Goal: Task Accomplishment & Management: Manage account settings

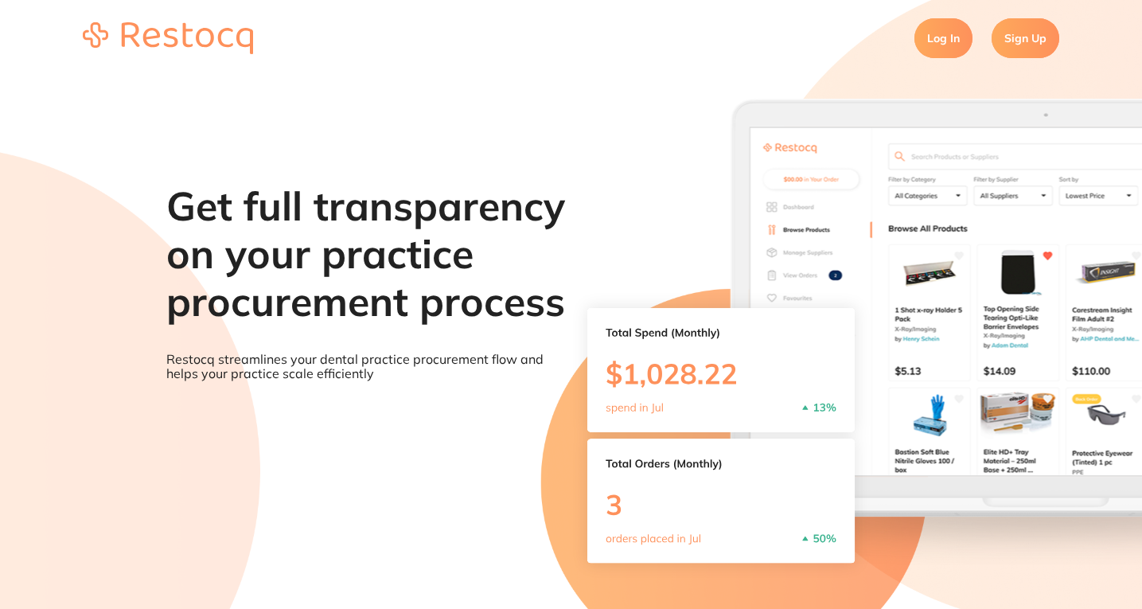
click at [945, 50] on link "Log In" at bounding box center [943, 38] width 58 height 40
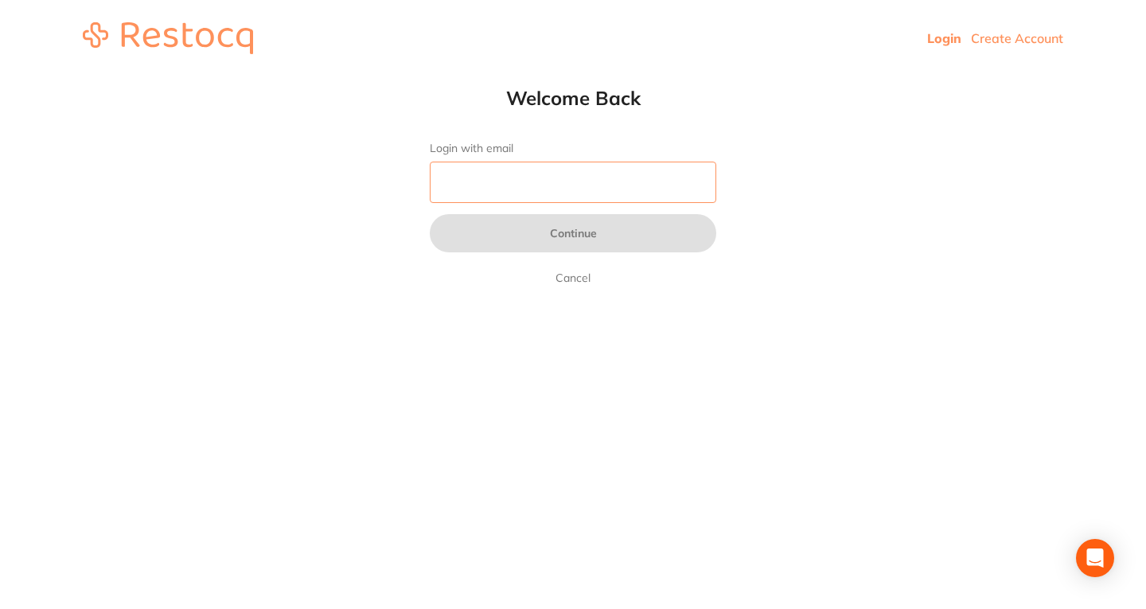
click at [540, 186] on input "Login with email" at bounding box center [573, 182] width 286 height 41
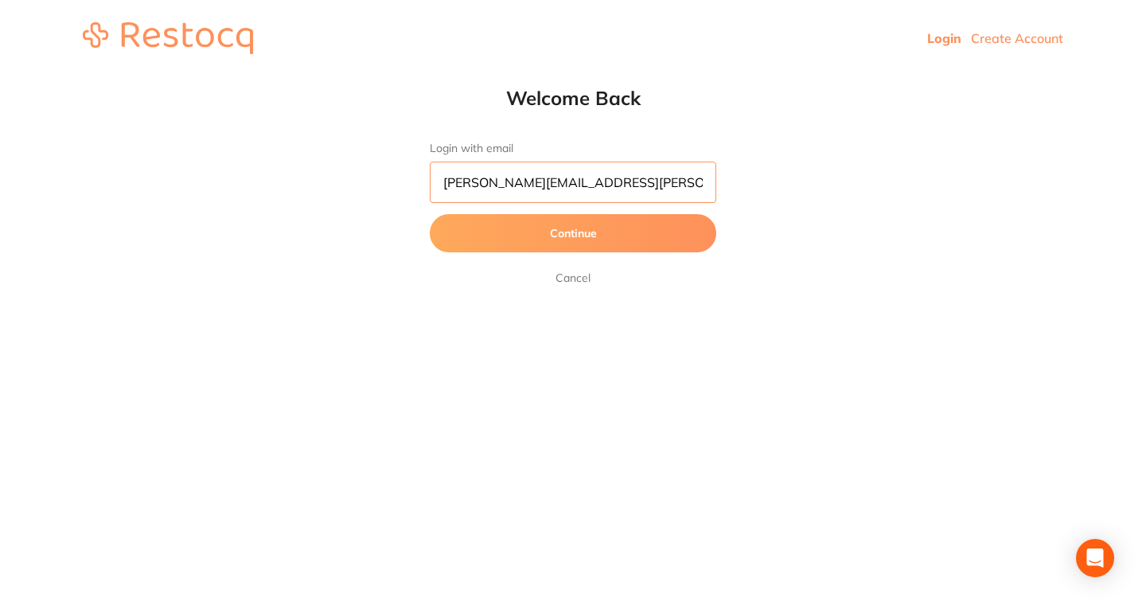
type input "[PERSON_NAME][EMAIL_ADDRESS][PERSON_NAME][DOMAIN_NAME]"
click at [430, 214] on button "Continue" at bounding box center [573, 233] width 286 height 38
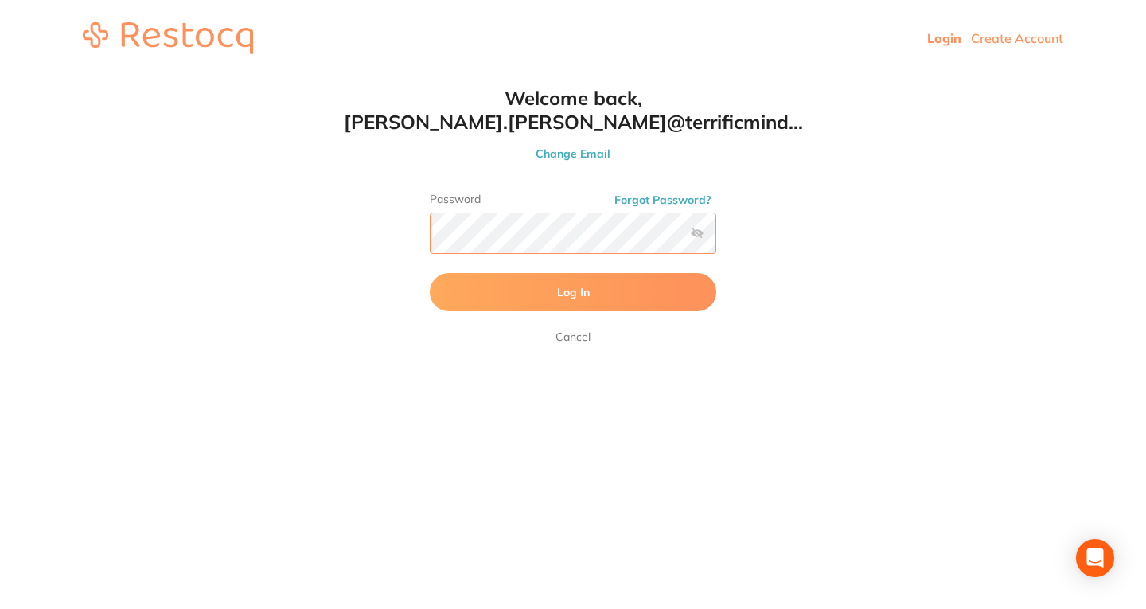
click at [430, 273] on button "Log In" at bounding box center [573, 292] width 286 height 38
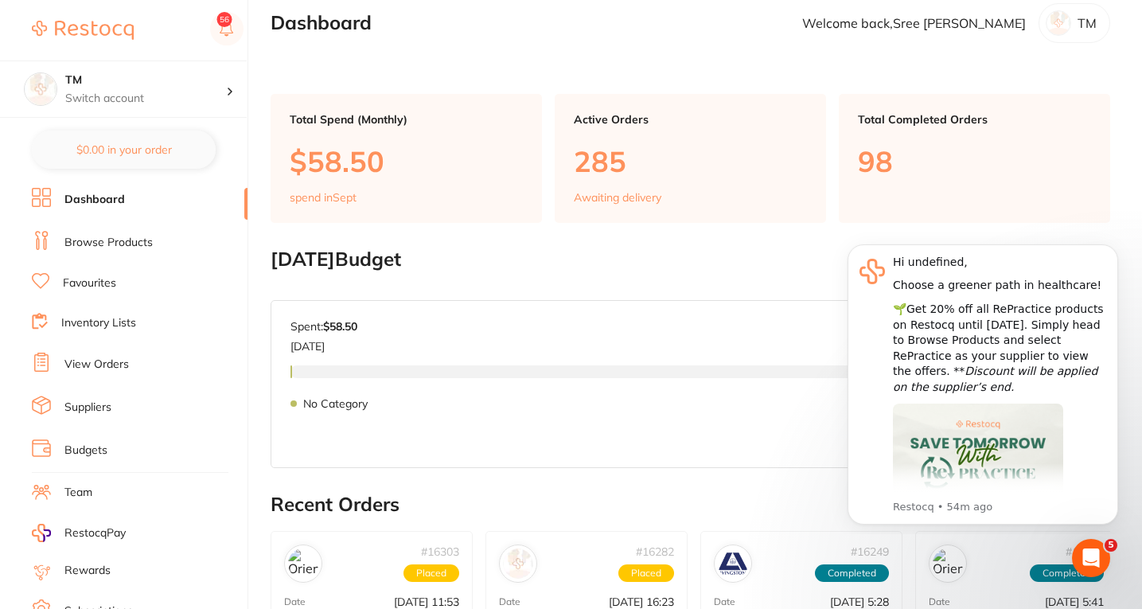
click at [753, 244] on main "Dashboard Welcome back, Sree Raj TM Total Spend (Monthly) $58.50 spend in Sept …" at bounding box center [706, 587] width 871 height 1213
click at [1112, 246] on icon "Dismiss notification" at bounding box center [1113, 248] width 9 height 9
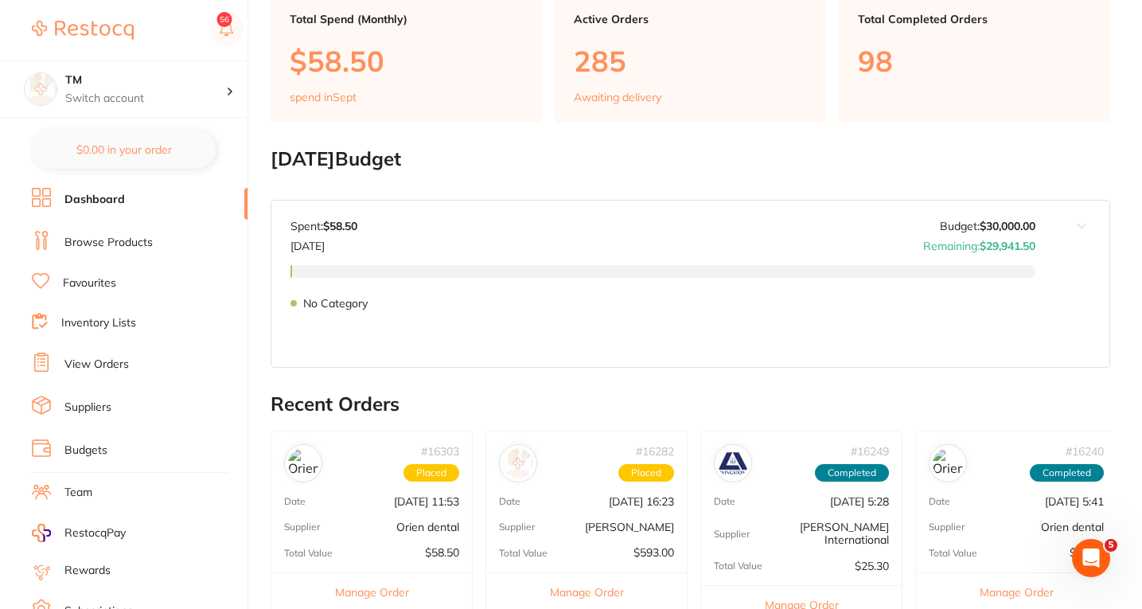
scroll to position [119, 0]
click at [85, 231] on li "Browse Products" at bounding box center [140, 243] width 216 height 24
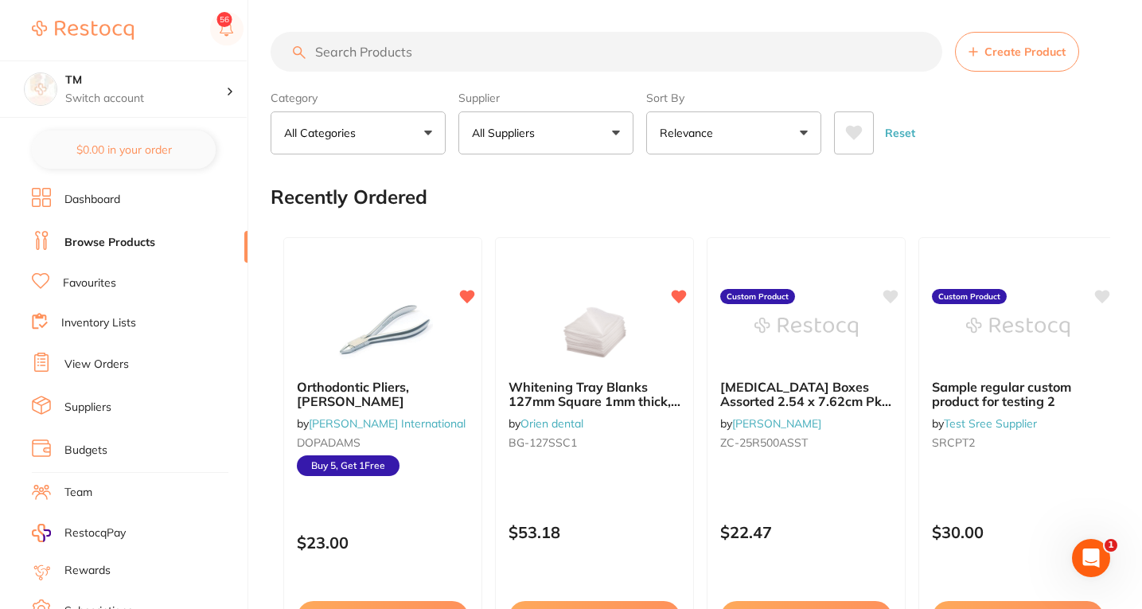
click at [374, 58] on input "search" at bounding box center [607, 52] width 672 height 40
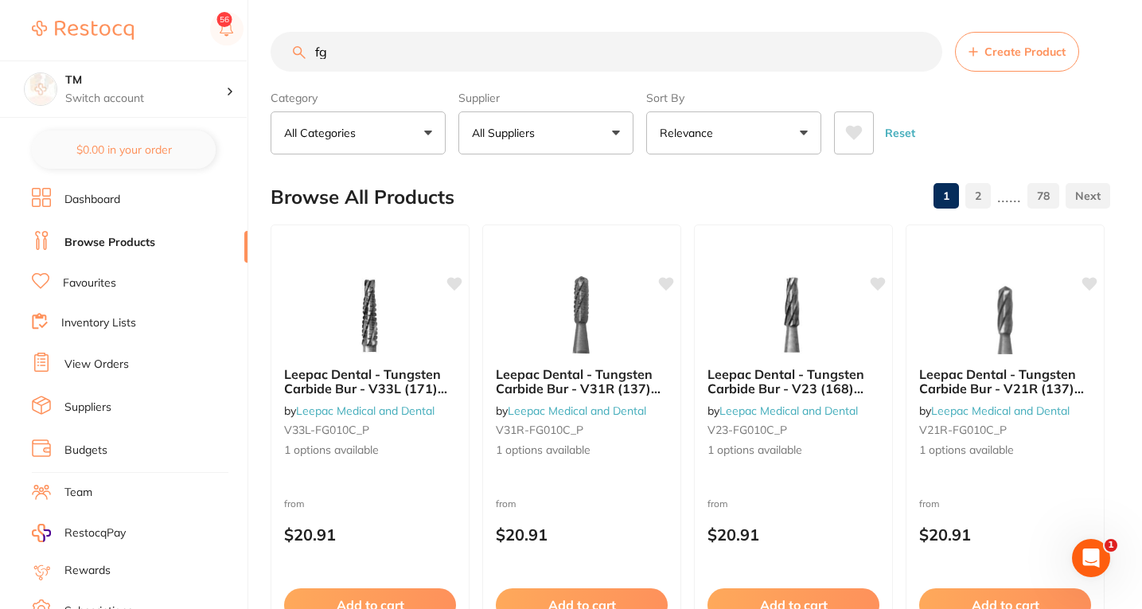
type input "f"
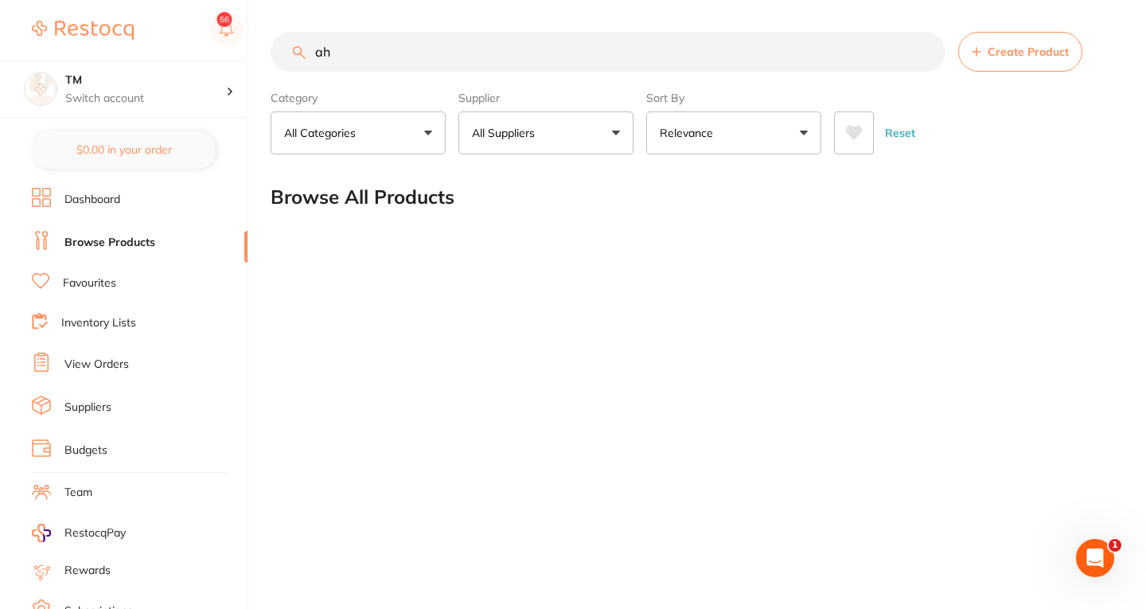
type input "a"
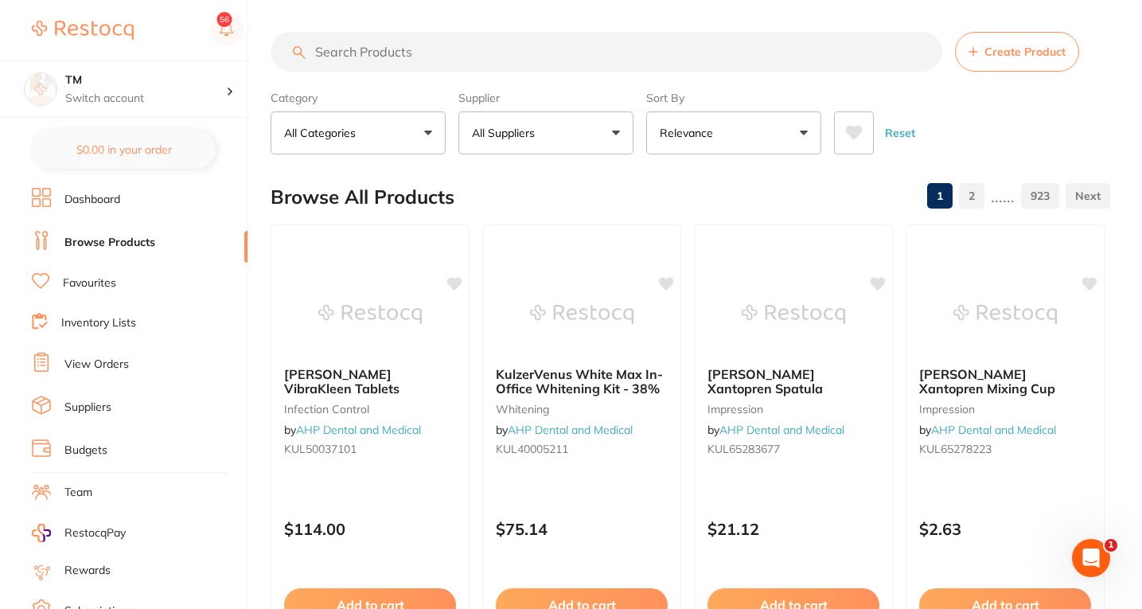
click at [658, 183] on div "Browse All Products 1 2 ...... 923" at bounding box center [691, 196] width 840 height 53
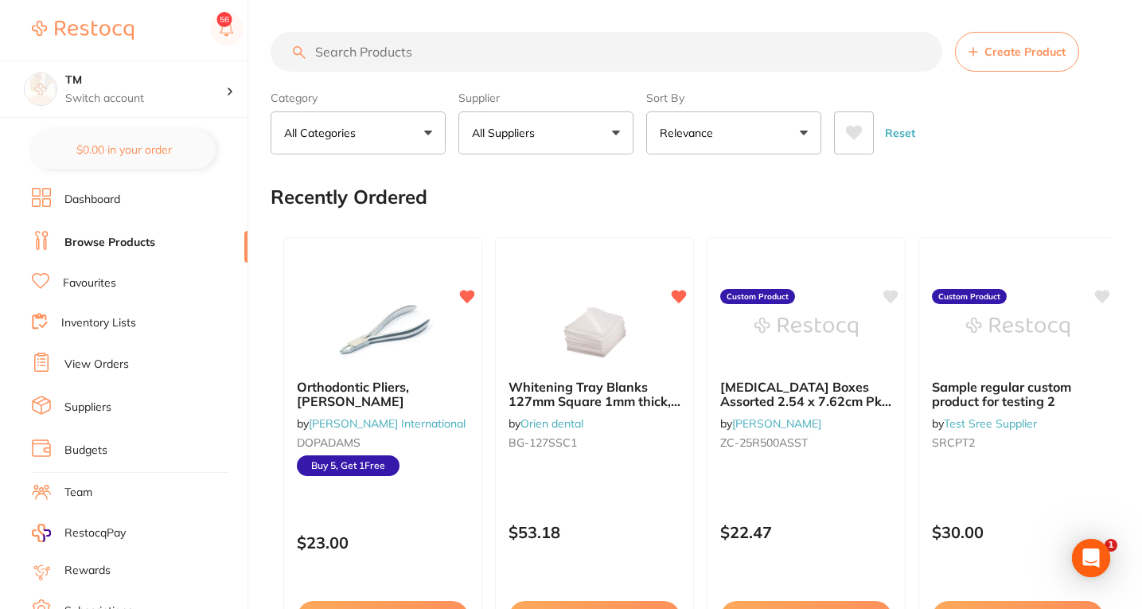
click at [101, 152] on link "Favourites" at bounding box center [89, 283] width 53 height 16
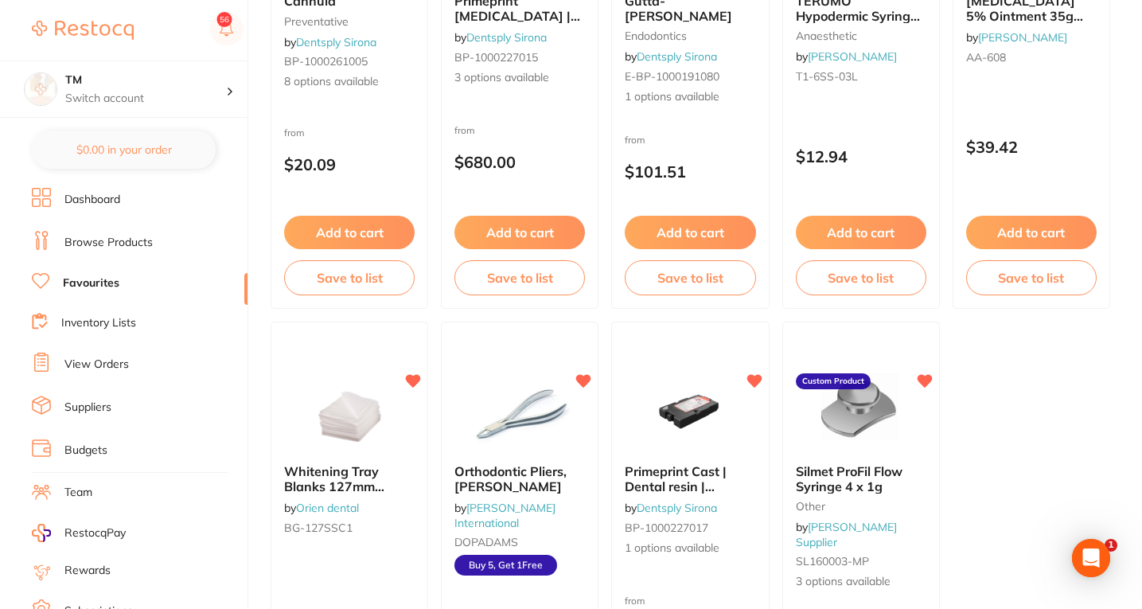
click at [87, 152] on li "Inventory Lists" at bounding box center [140, 323] width 216 height 21
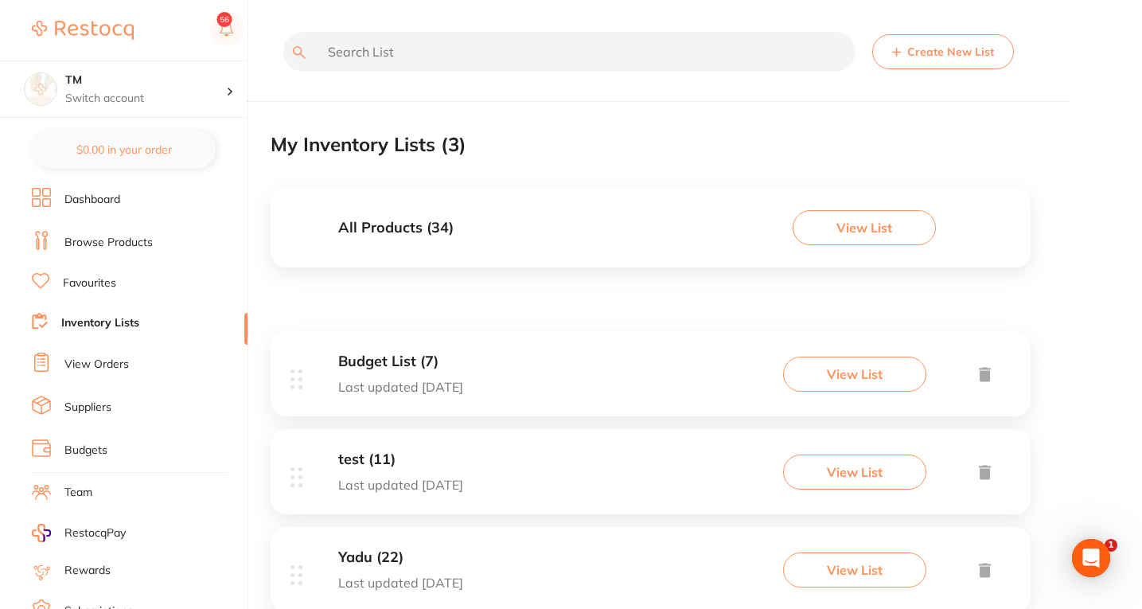
scroll to position [48, 0]
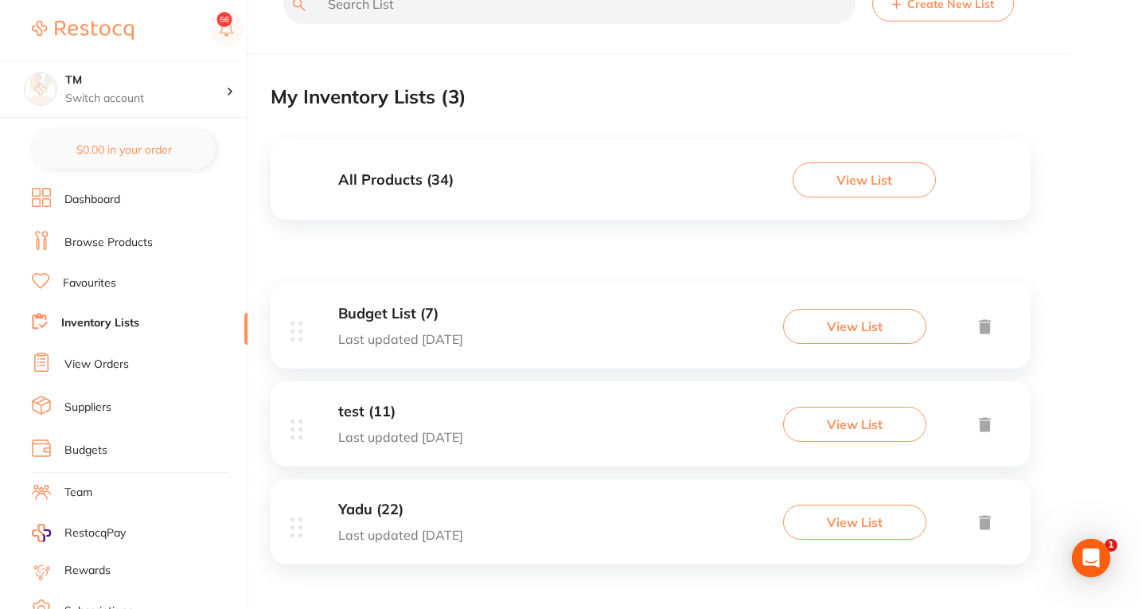
click at [865, 152] on button "View List" at bounding box center [854, 326] width 143 height 35
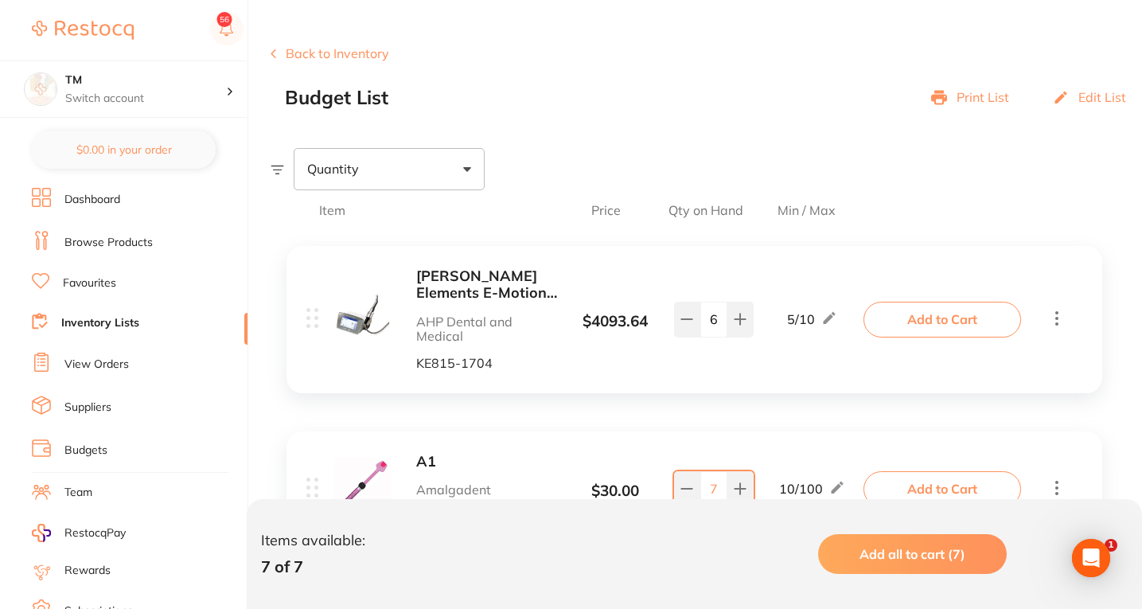
scroll to position [199, 0]
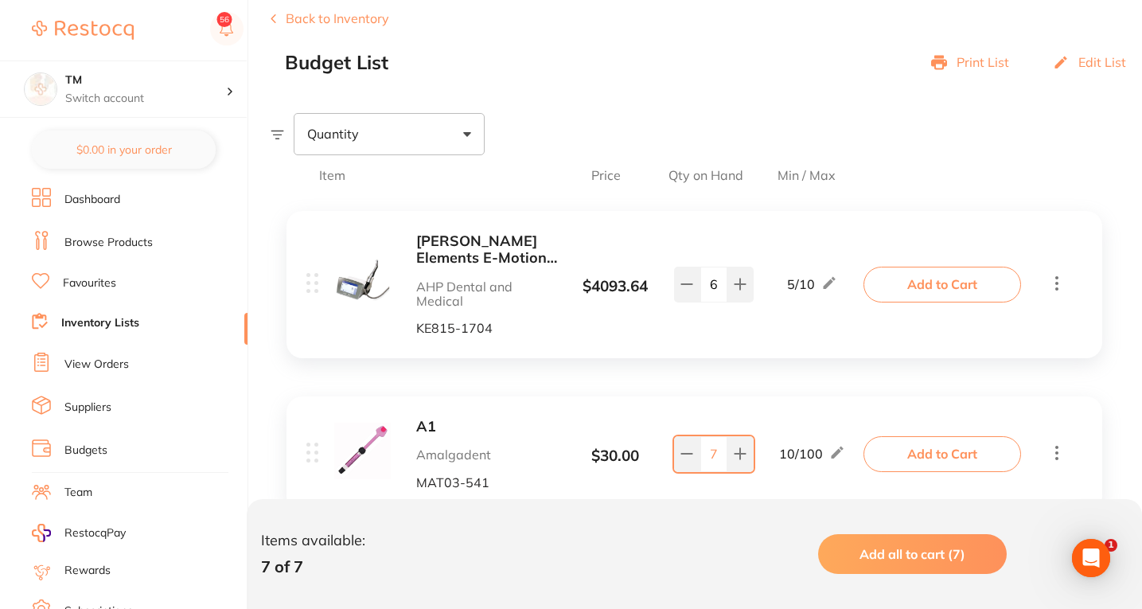
click at [789, 152] on div "5 / 10" at bounding box center [812, 284] width 50 height 19
click at [226, 18] on button at bounding box center [226, 30] width 33 height 37
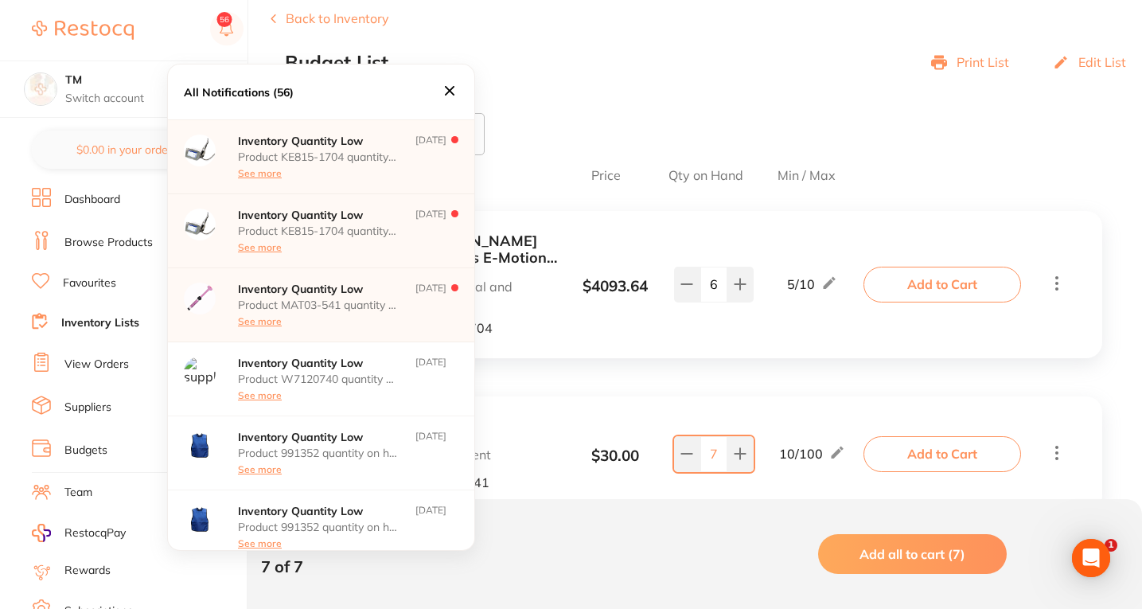
scroll to position [0, 0]
click at [452, 95] on icon at bounding box center [450, 91] width 18 height 18
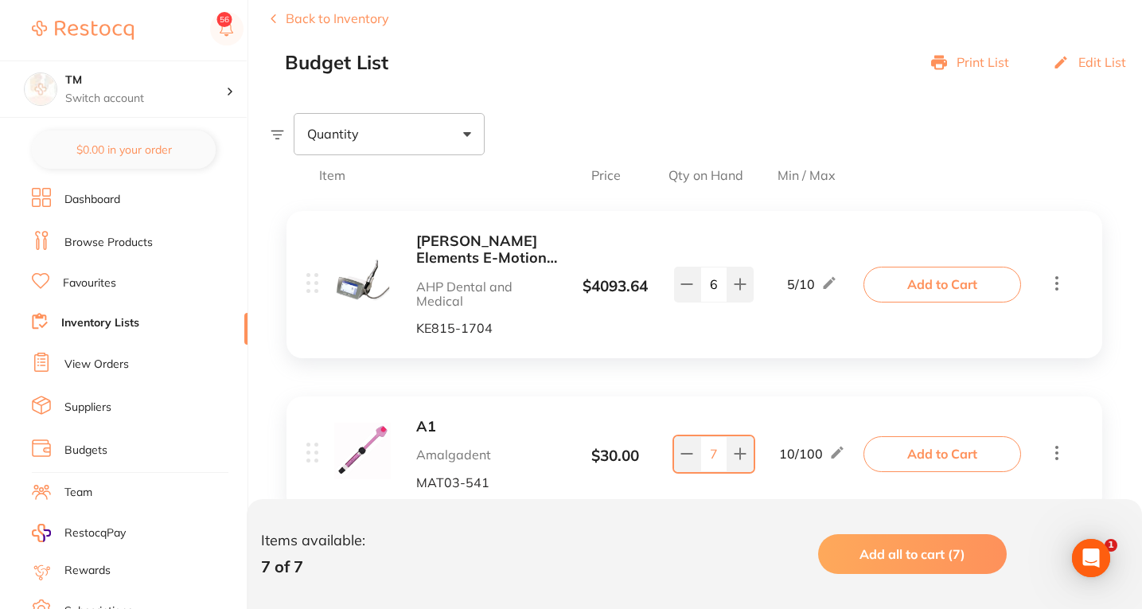
click at [74, 152] on link "Budgets" at bounding box center [85, 450] width 43 height 16
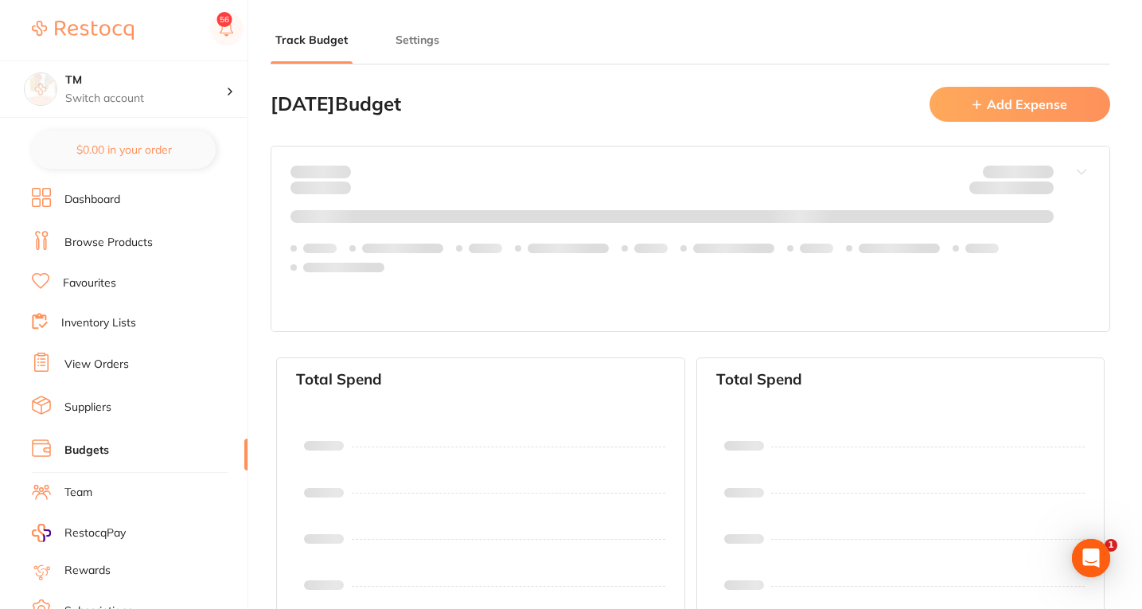
type input "10,000"
type input "30,000"
type input "0.0"
type input "30,000"
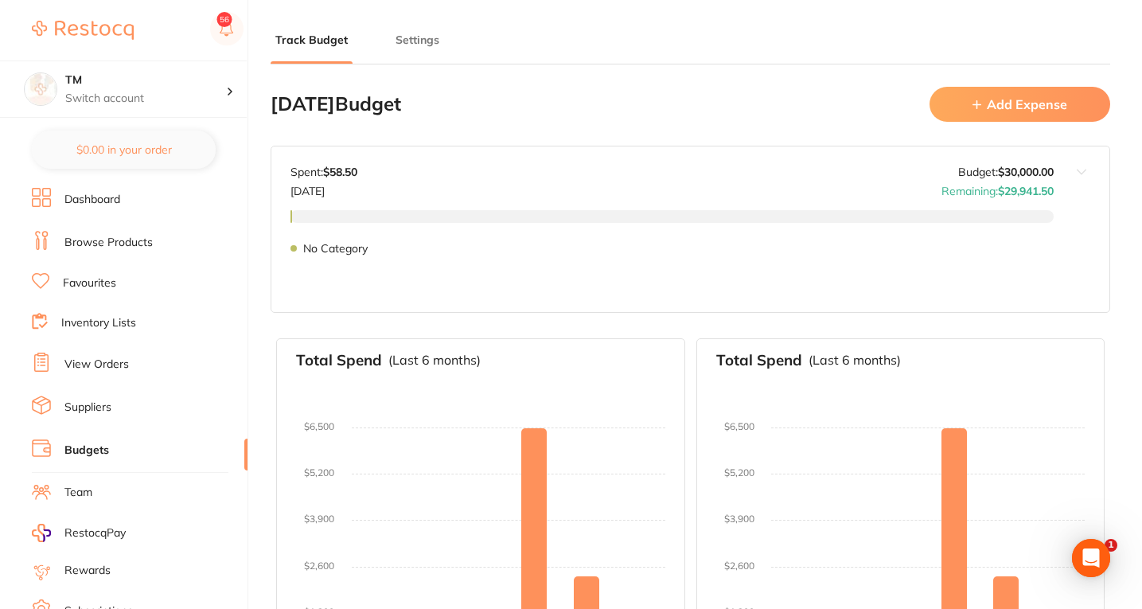
click at [106, 152] on link "Browse Products" at bounding box center [108, 243] width 88 height 16
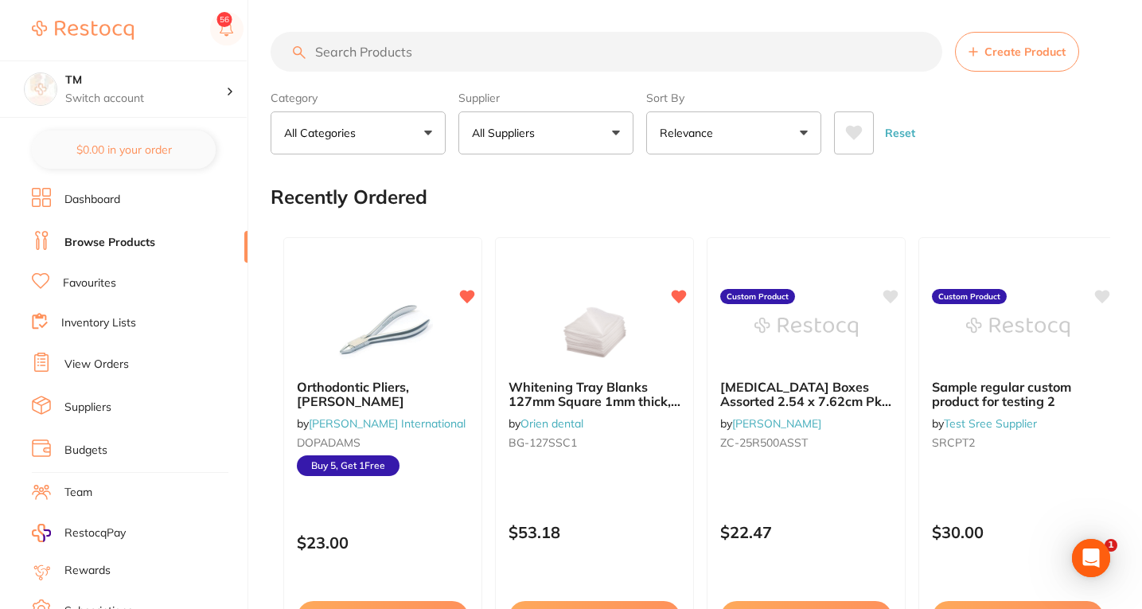
click at [575, 125] on button "All Suppliers" at bounding box center [545, 132] width 175 height 43
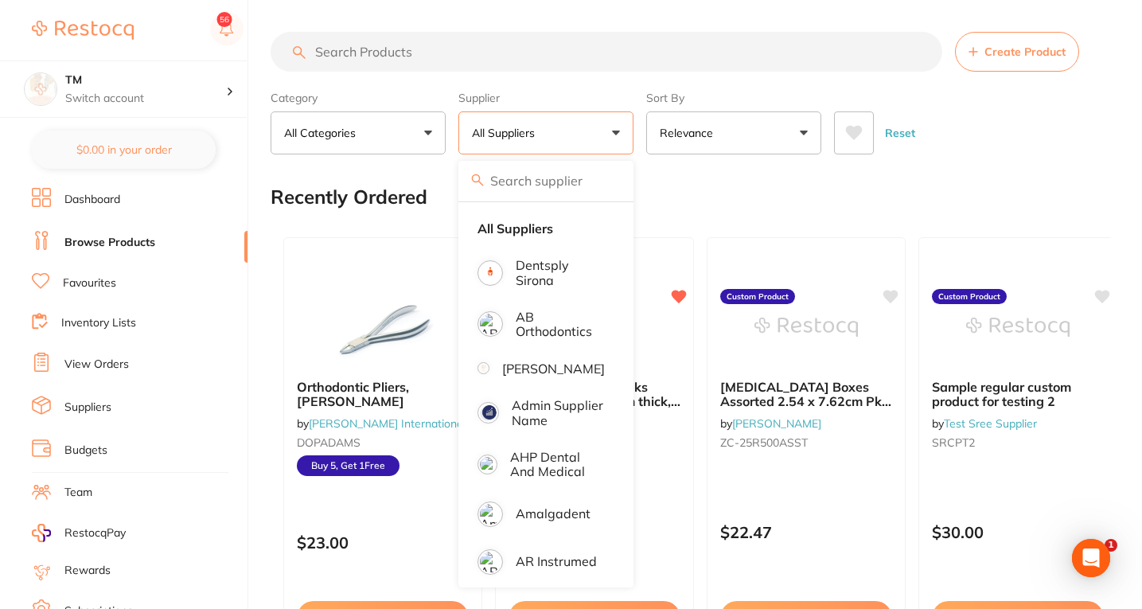
click at [996, 130] on div "Reset" at bounding box center [965, 127] width 263 height 56
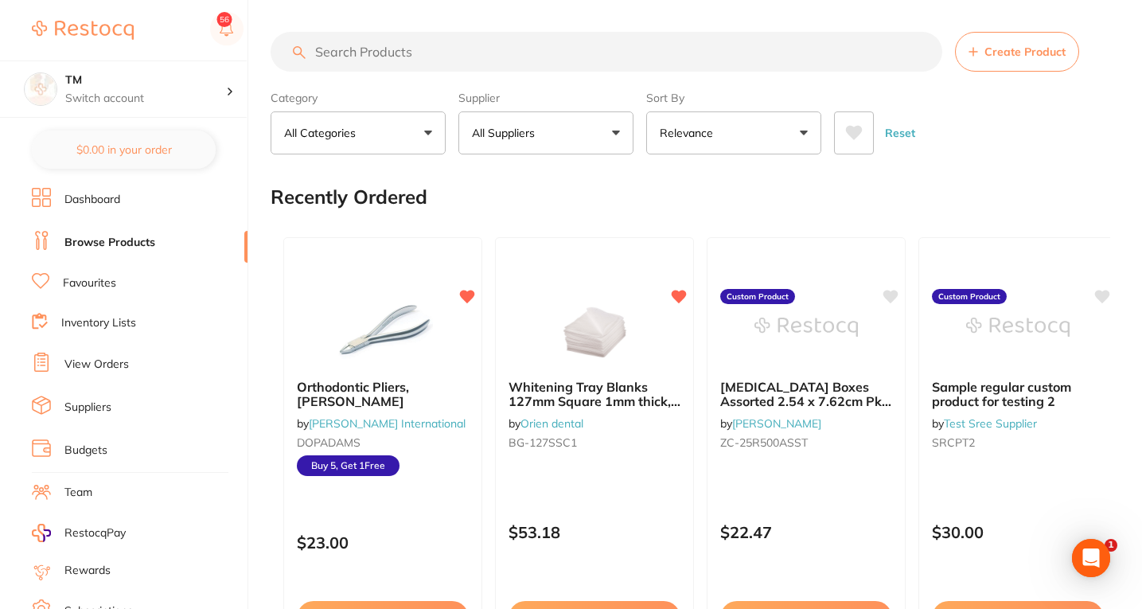
click at [1011, 52] on span "Create Product" at bounding box center [1024, 51] width 81 height 13
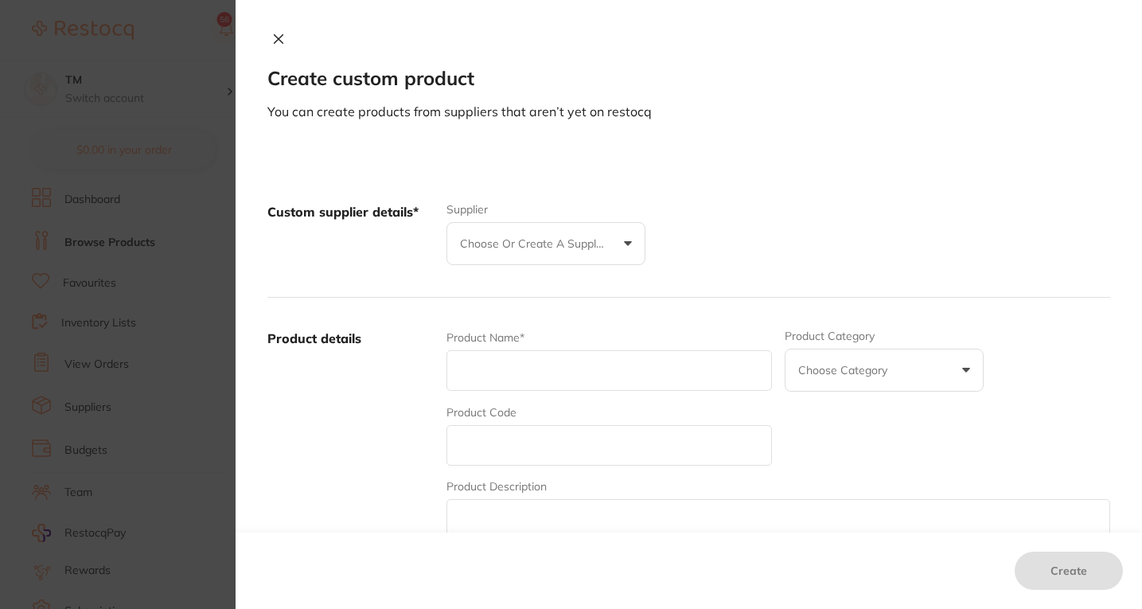
click at [544, 152] on p "Choose or create a supplier" at bounding box center [535, 244] width 151 height 16
click at [488, 152] on input "text" at bounding box center [608, 370] width 325 height 41
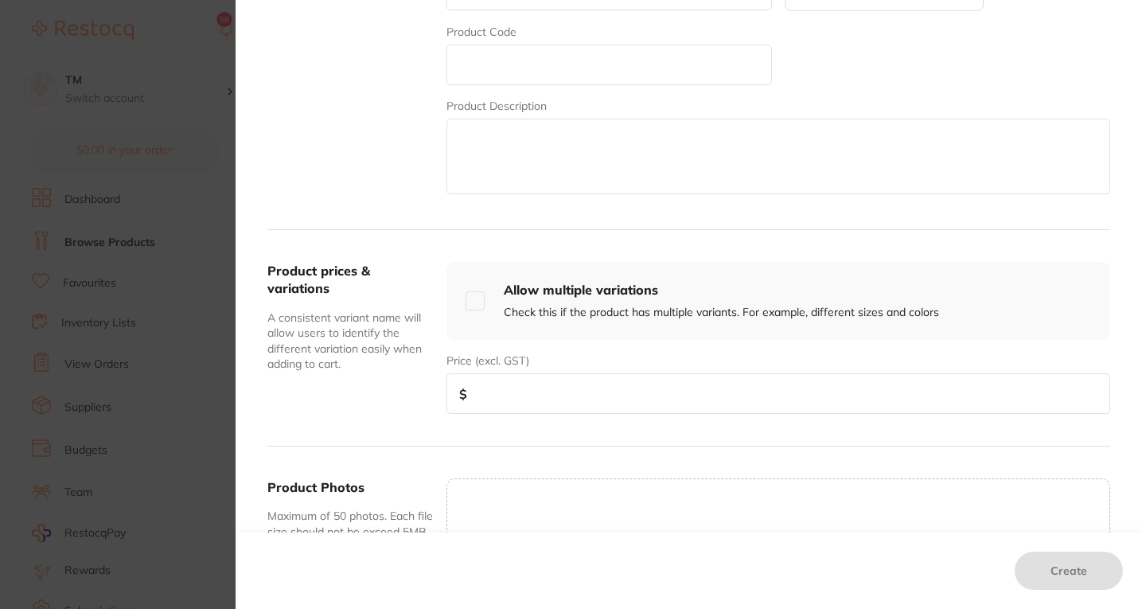
scroll to position [381, 0]
click at [151, 20] on section "Create custom product You can create products from suppliers that aren’t yet on…" at bounding box center [571, 304] width 1142 height 609
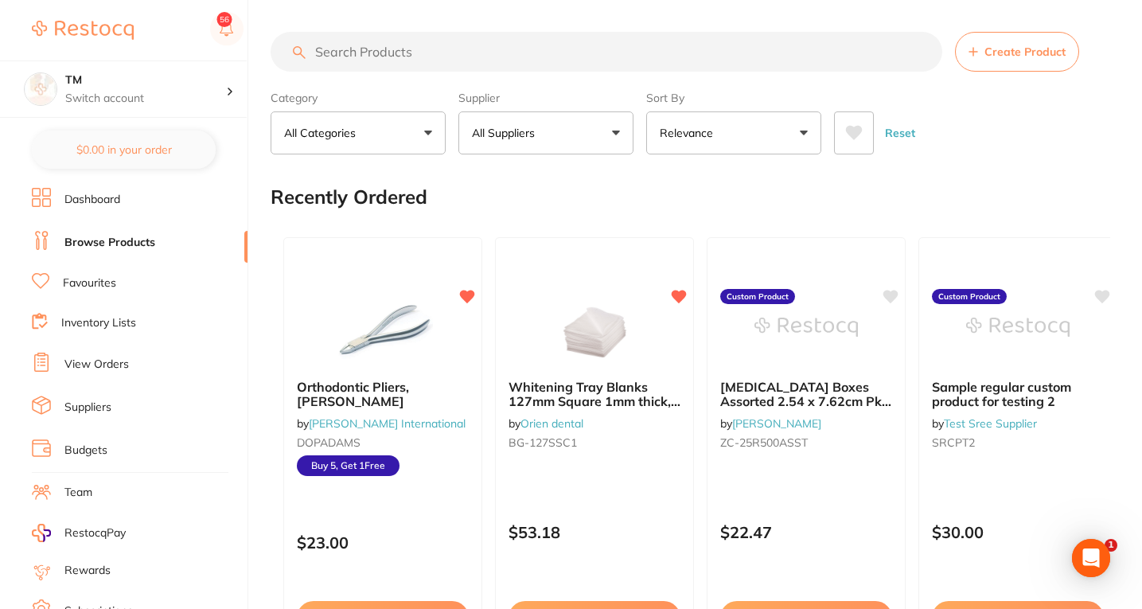
click at [115, 152] on li "View Orders" at bounding box center [140, 365] width 216 height 24
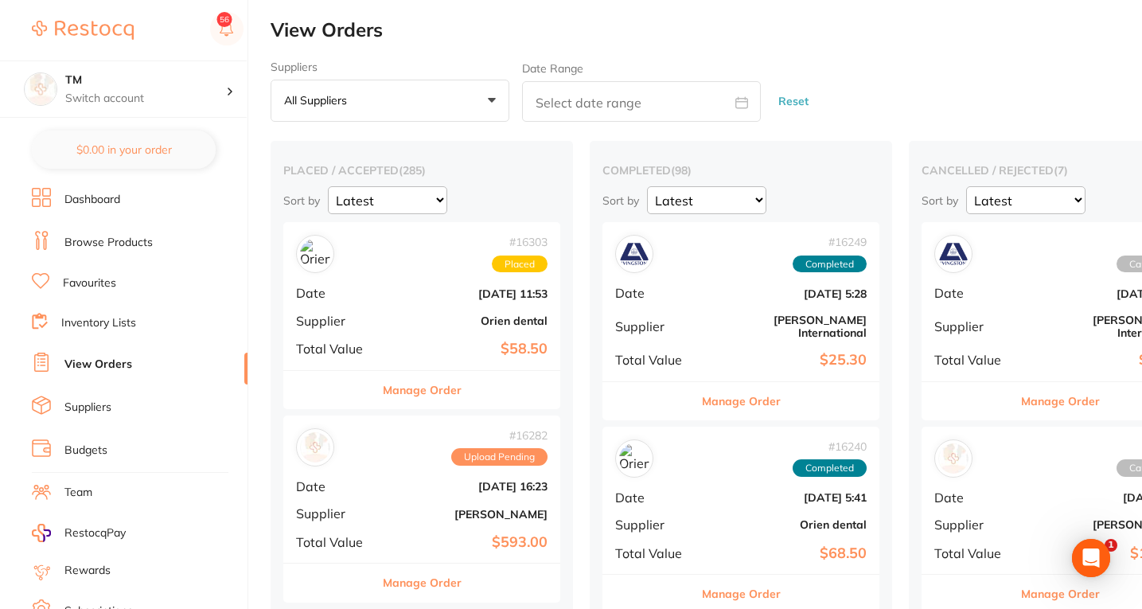
click at [76, 152] on link "Suppliers" at bounding box center [87, 407] width 47 height 16
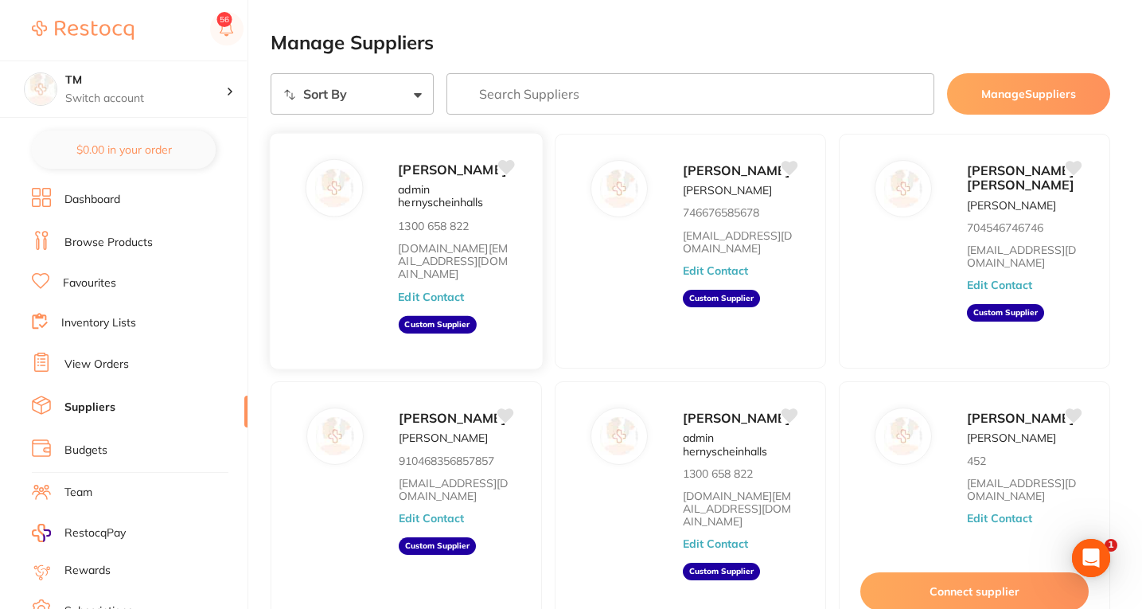
click at [419, 152] on button "Edit Contact" at bounding box center [431, 296] width 66 height 13
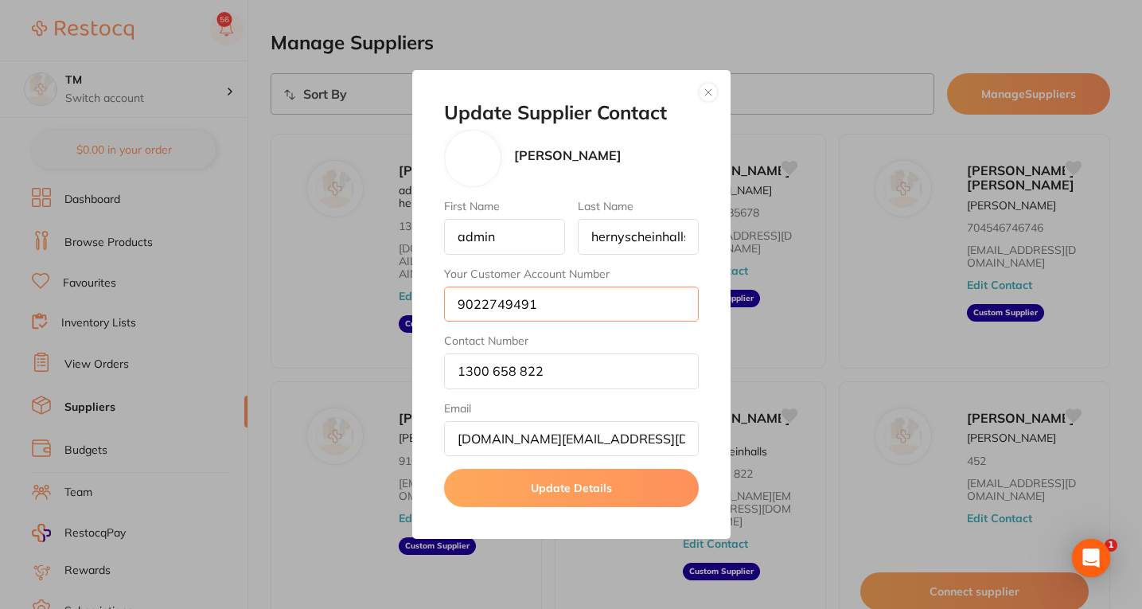
click at [481, 152] on input "9022749491" at bounding box center [571, 303] width 255 height 35
click at [553, 152] on input "9022749491" at bounding box center [571, 303] width 255 height 35
click at [706, 92] on button "button" at bounding box center [708, 92] width 19 height 19
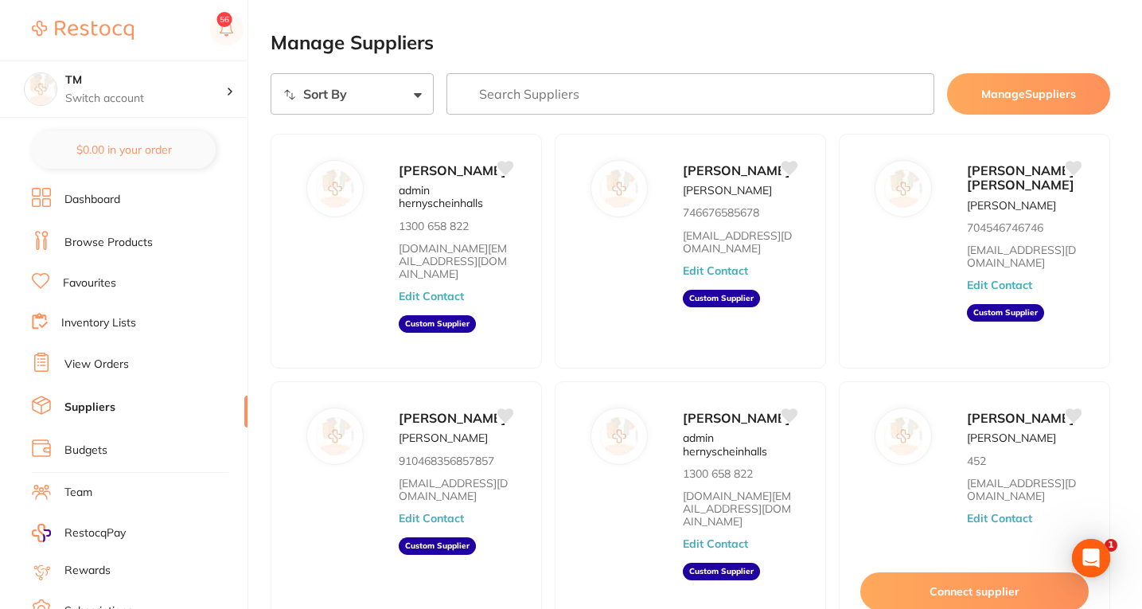
click at [95, 152] on li "Team" at bounding box center [140, 493] width 216 height 24
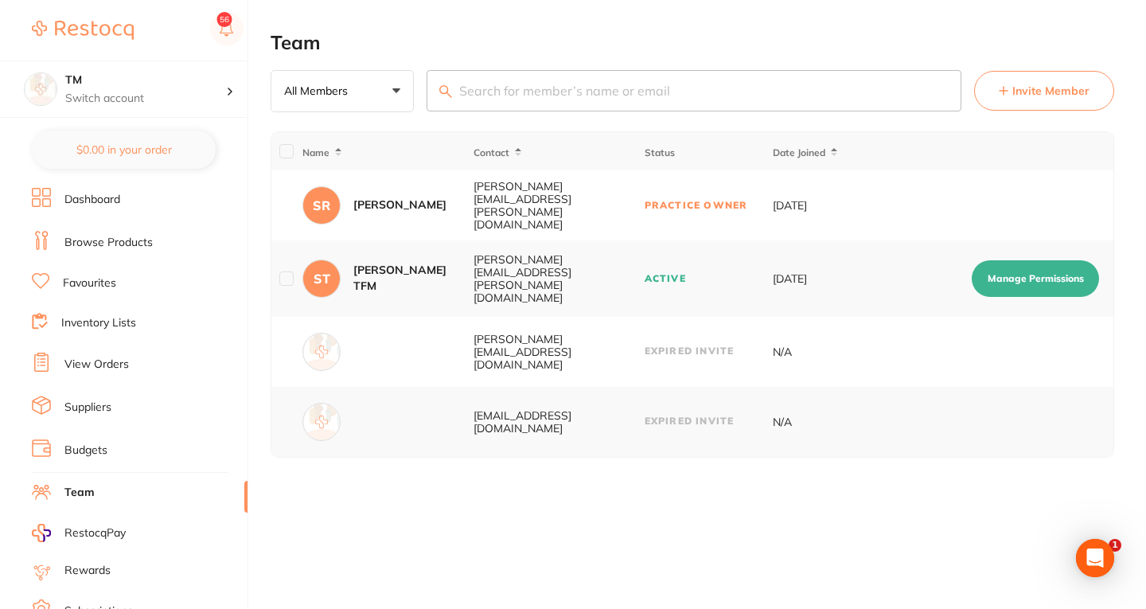
click at [698, 152] on td "Practice Owner" at bounding box center [708, 205] width 128 height 70
click at [121, 152] on span "RestocqPay" at bounding box center [94, 533] width 61 height 16
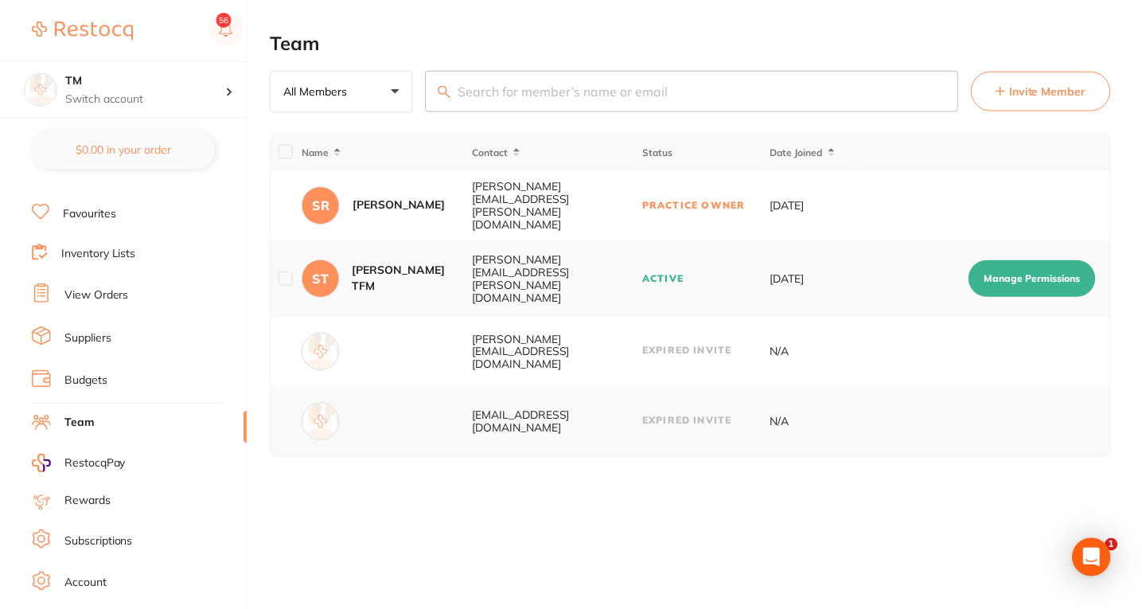
scroll to position [71, 0]
click at [100, 152] on ul "Dashboard Browse Products Favourites Inventory Lists View Orders Suppliers Budg…" at bounding box center [140, 391] width 216 height 549
click at [102, 152] on li "Subscriptions" at bounding box center [140, 540] width 216 height 24
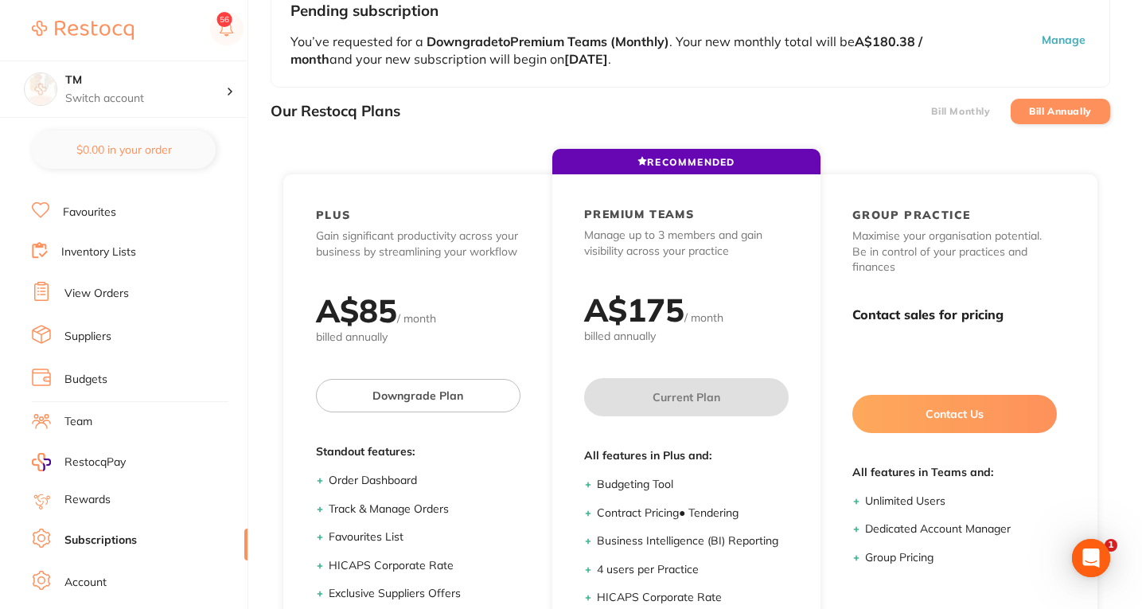
scroll to position [134, 0]
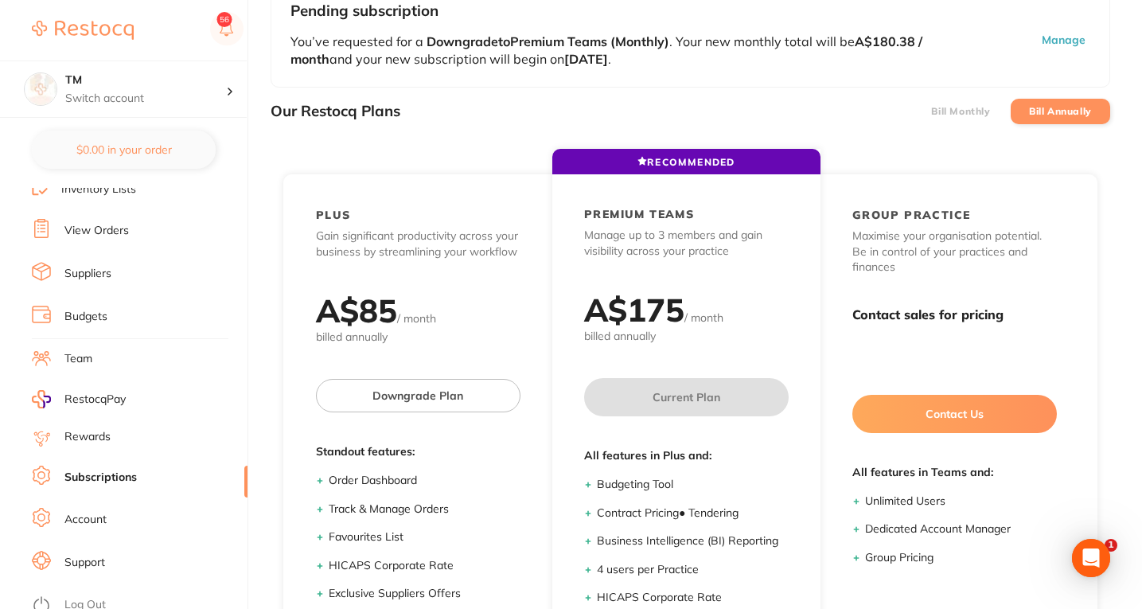
click at [77, 152] on link "Account" at bounding box center [85, 520] width 42 height 16
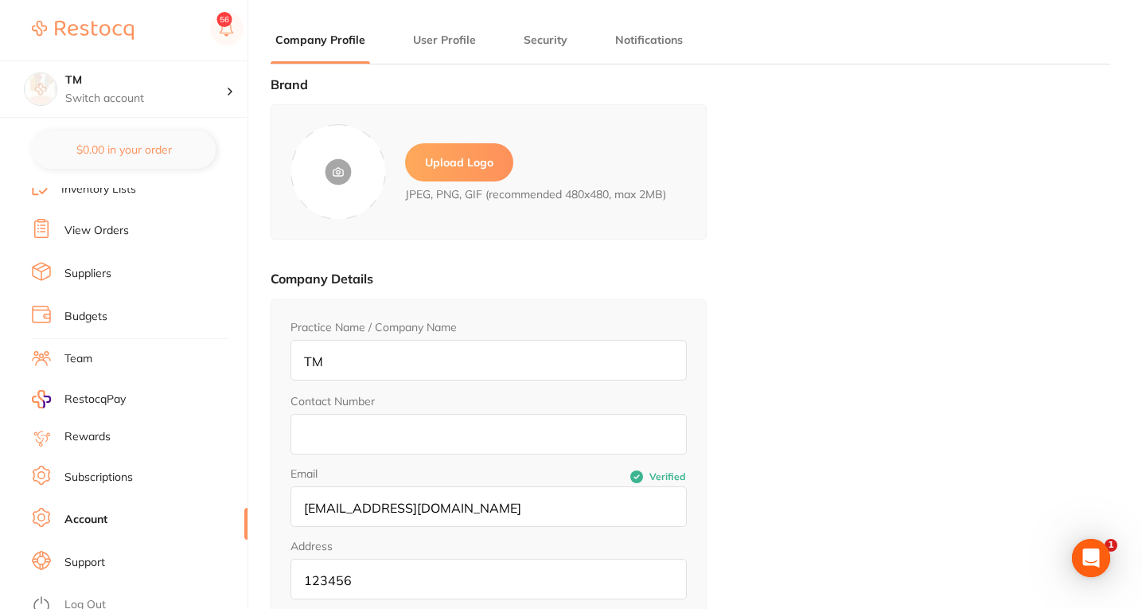
type input "Sree"
type input "[PERSON_NAME]"
type input "[PERSON_NAME][EMAIL_ADDRESS][PERSON_NAME][DOMAIN_NAME]"
